Goal: Information Seeking & Learning: Learn about a topic

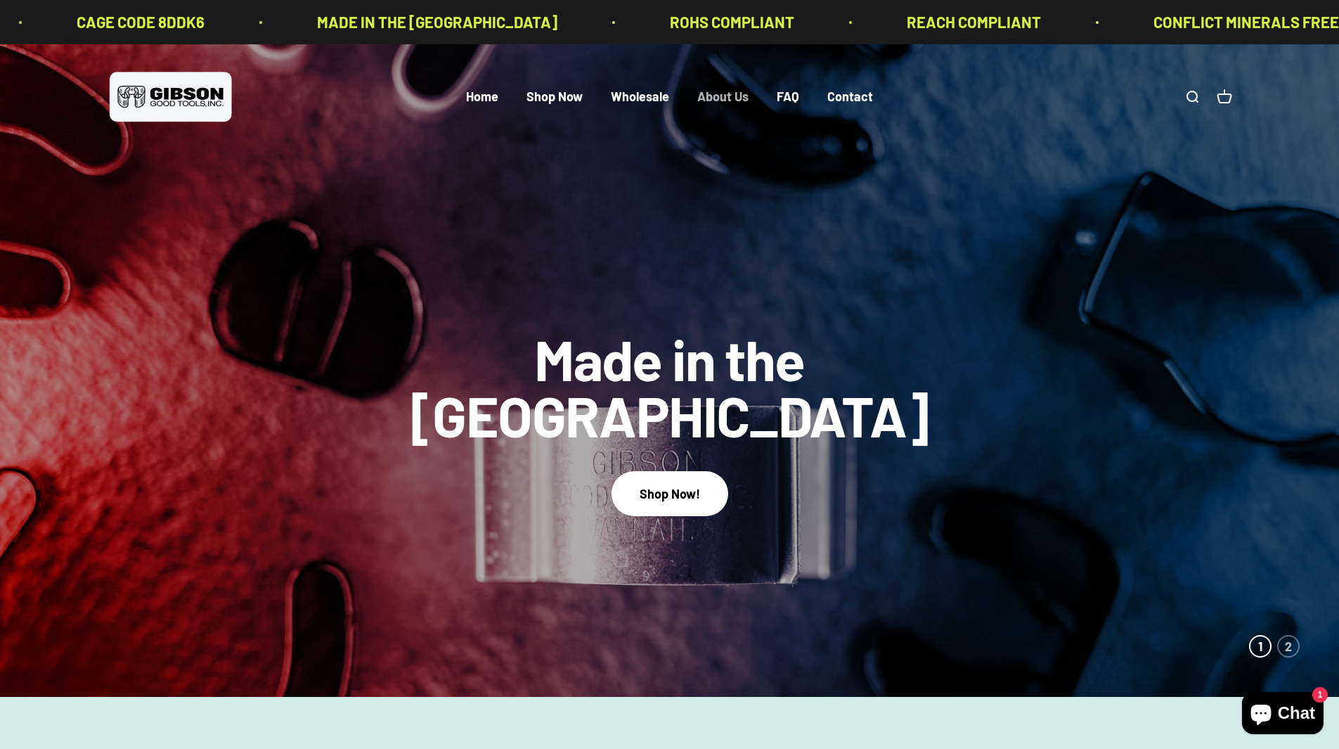
click at [718, 96] on link "About Us" at bounding box center [722, 96] width 51 height 15
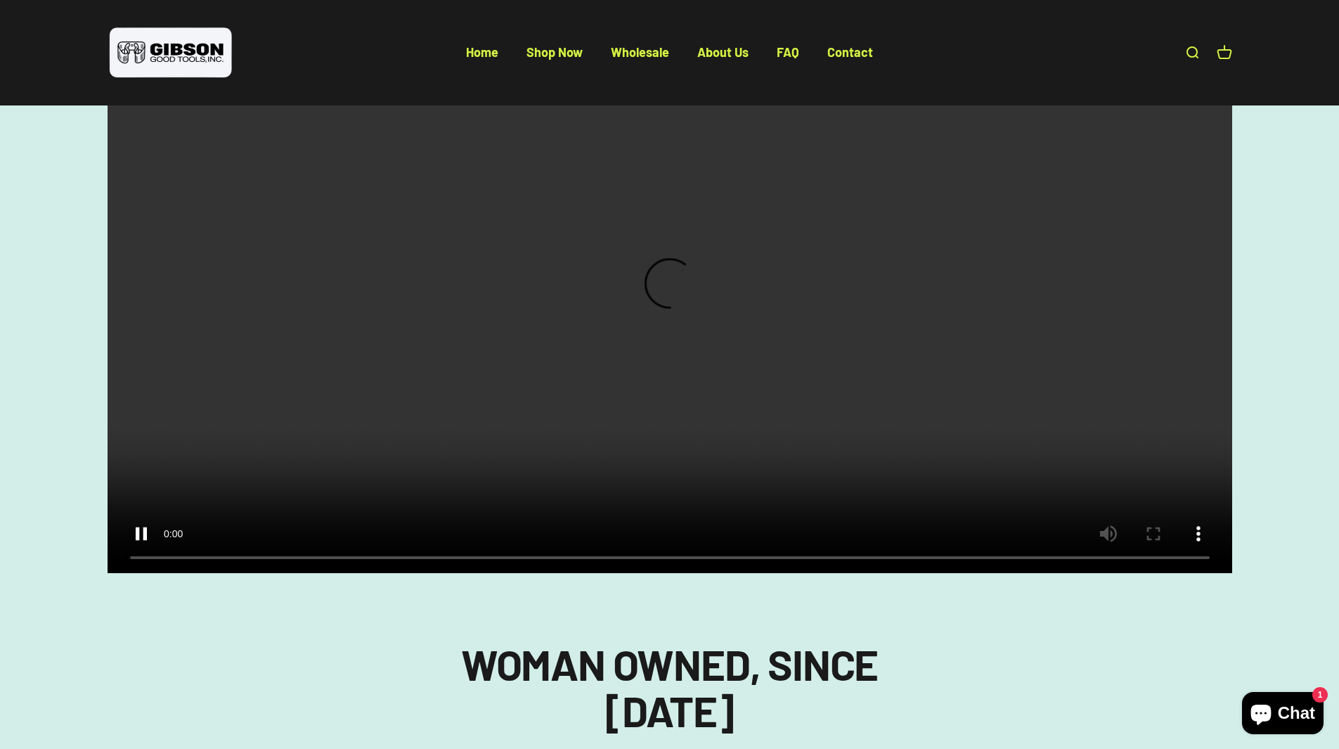
scroll to position [1125, 0]
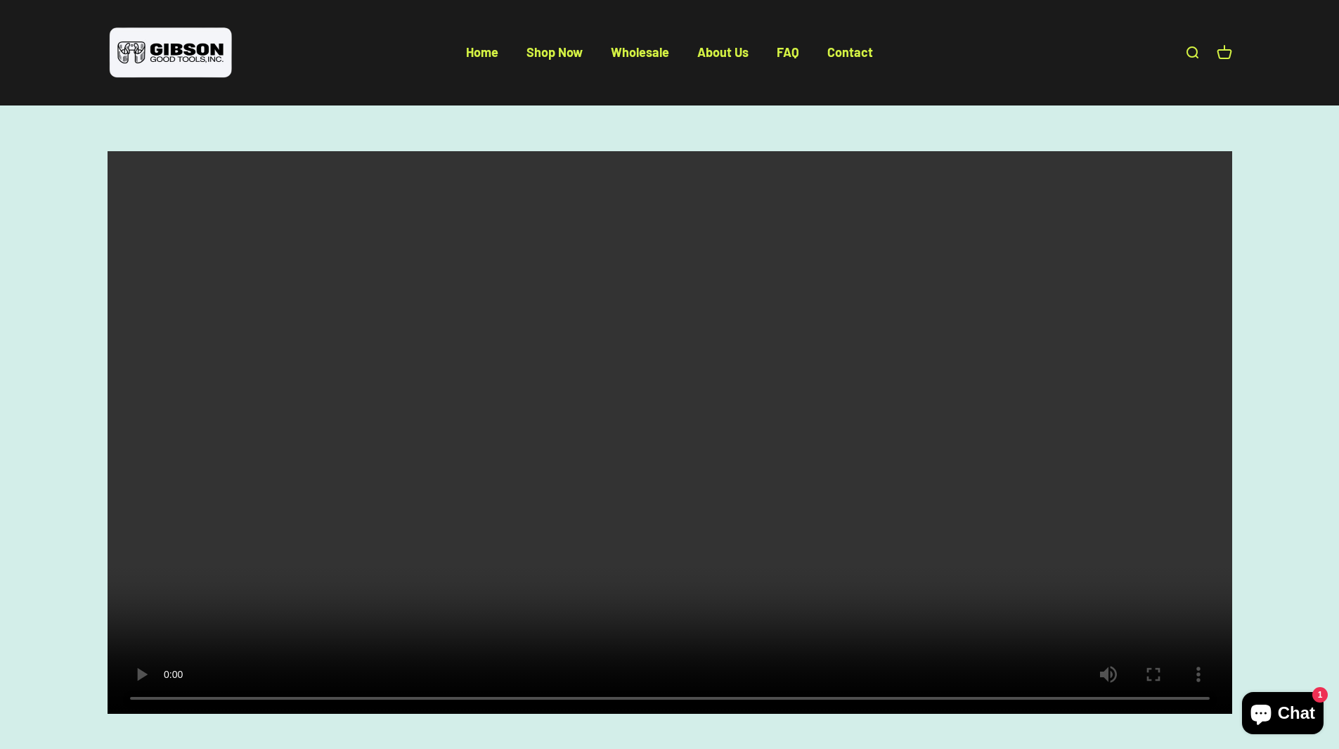
click at [166, 714] on video at bounding box center [670, 432] width 1125 height 562
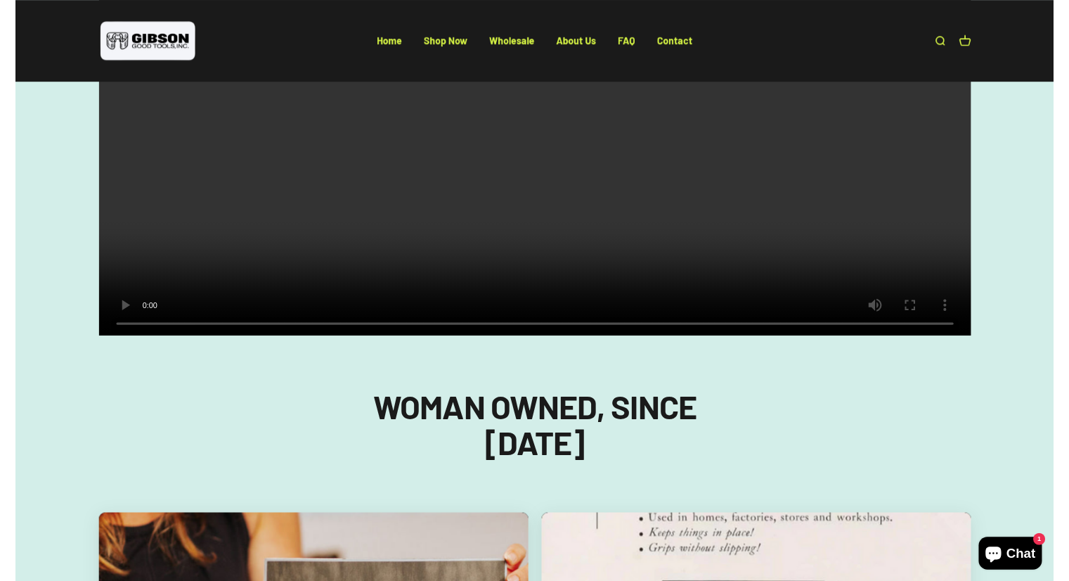
scroll to position [1265, 0]
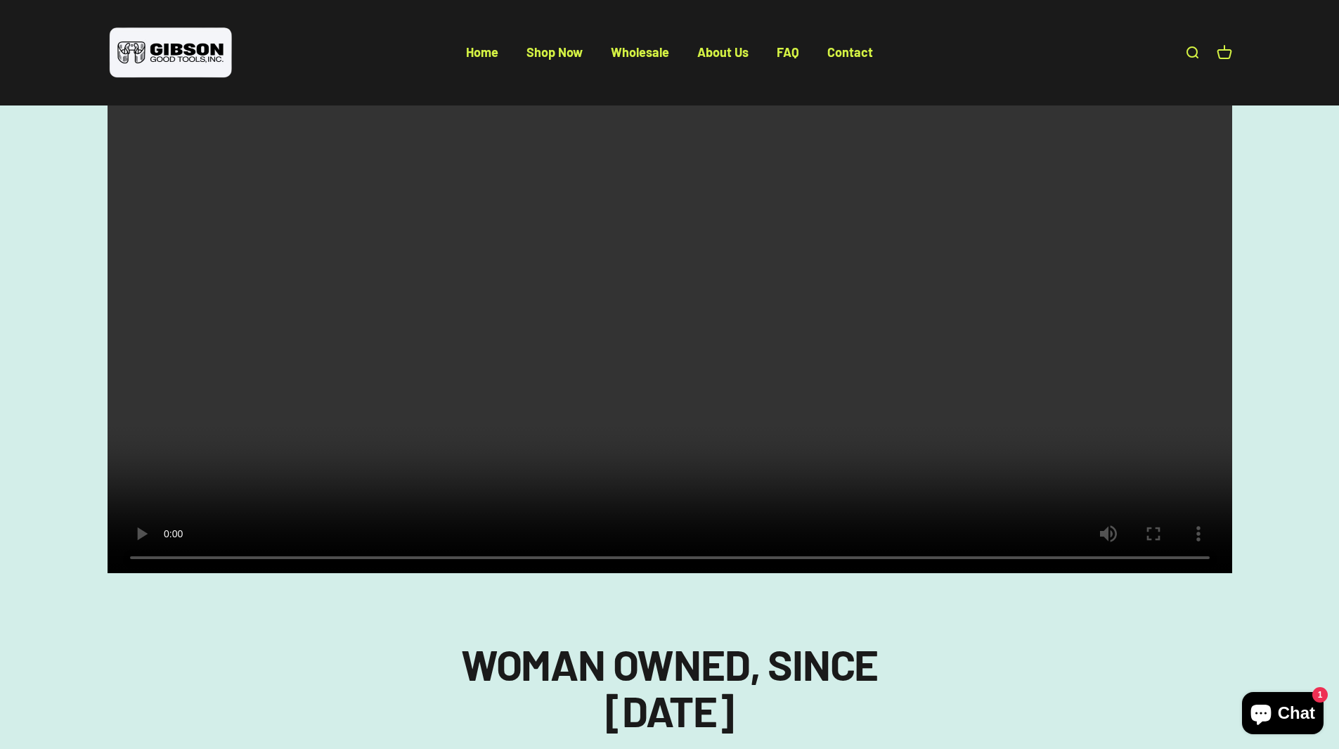
drag, startPoint x: 677, startPoint y: 319, endPoint x: 688, endPoint y: 319, distance: 11.2
click at [688, 319] on video at bounding box center [670, 292] width 1125 height 562
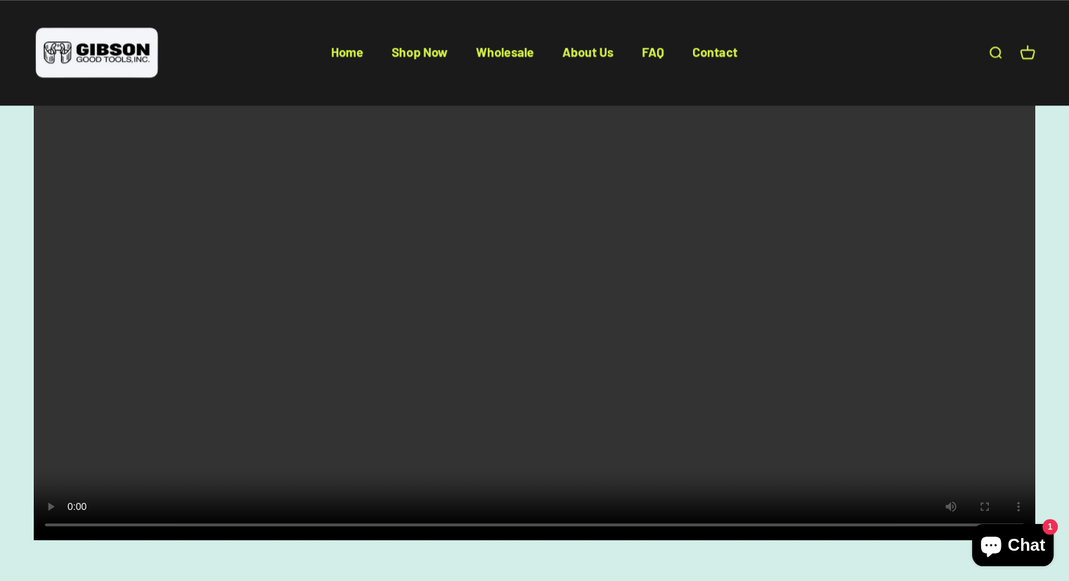
click at [329, 407] on video at bounding box center [535, 289] width 1002 height 501
click at [726, 522] on div at bounding box center [534, 323] width 1069 height 569
